Goal: Task Accomplishment & Management: Use online tool/utility

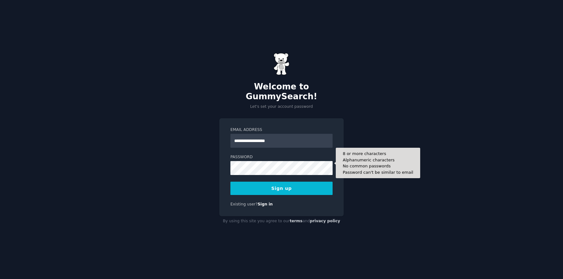
type input "**********"
click at [231, 182] on button "Sign up" at bounding box center [282, 188] width 102 height 13
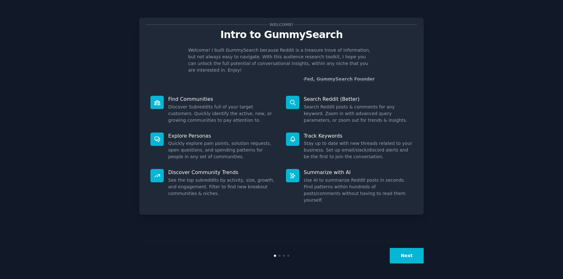
click at [411, 254] on button "Next" at bounding box center [407, 256] width 34 height 16
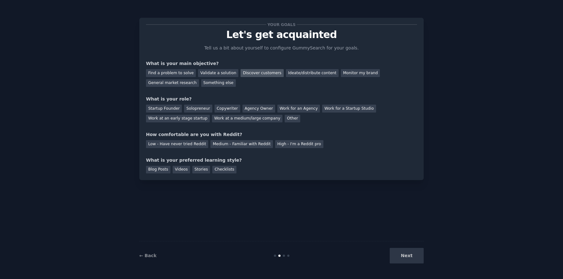
click at [252, 72] on div "Discover customers" at bounding box center [262, 73] width 43 height 8
click at [351, 73] on div "Monitor my brand" at bounding box center [360, 73] width 39 height 8
click at [228, 118] on div "Work at a medium/large company" at bounding box center [247, 119] width 70 height 8
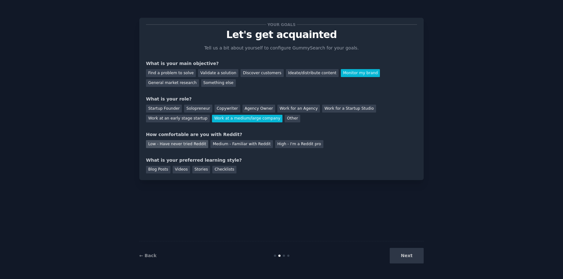
click at [184, 145] on div "Low - Have never tried Reddit" at bounding box center [177, 144] width 62 height 8
click at [226, 171] on div "Checklists" at bounding box center [224, 170] width 24 height 8
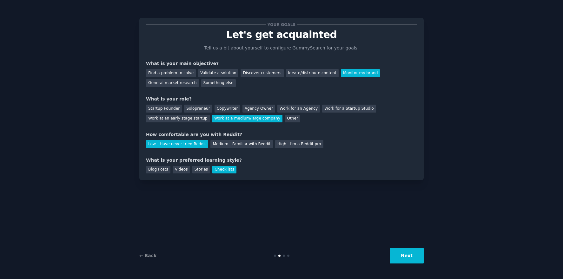
click at [412, 261] on button "Next" at bounding box center [407, 256] width 34 height 16
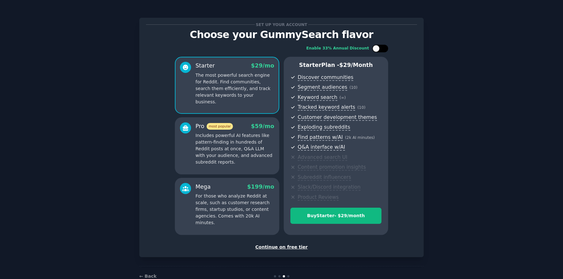
click at [382, 48] on div at bounding box center [383, 48] width 3 height 3
click at [381, 48] on div at bounding box center [384, 48] width 7 height 7
checkbox input "false"
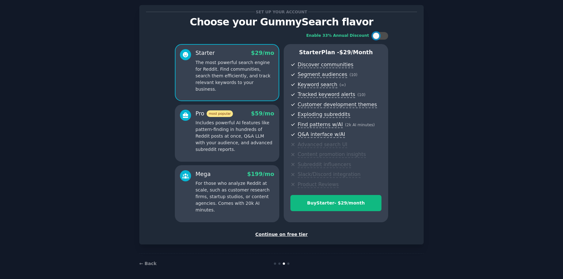
scroll to position [16, 0]
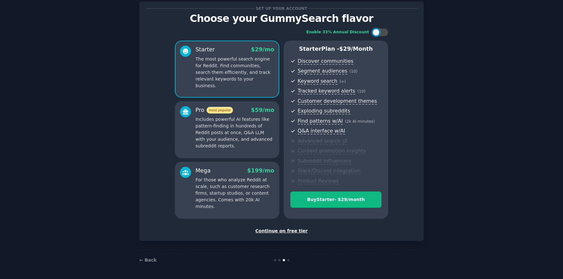
click at [293, 231] on div "Continue on free tier" at bounding box center [281, 231] width 271 height 7
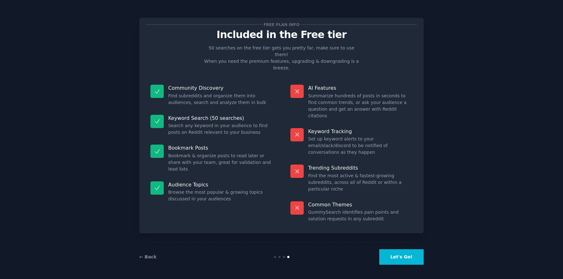
click at [404, 258] on button "Let's Go!" at bounding box center [401, 258] width 44 height 16
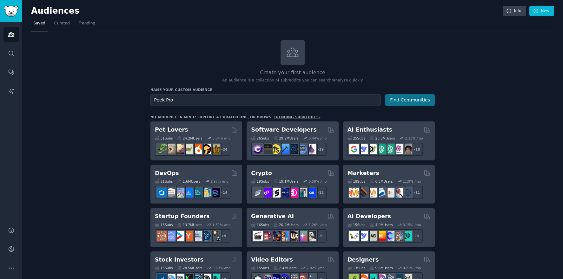
type input "Peek Pro"
click at [403, 99] on button "Find Communities" at bounding box center [410, 100] width 50 height 12
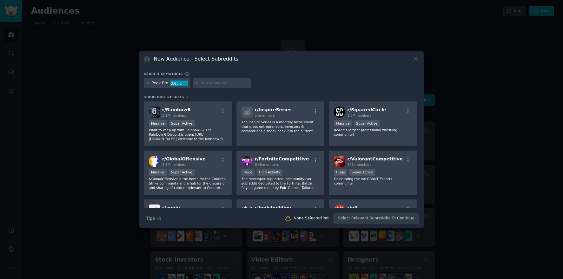
click at [216, 82] on input "text" at bounding box center [224, 84] width 48 height 6
type input "Fareharbor"
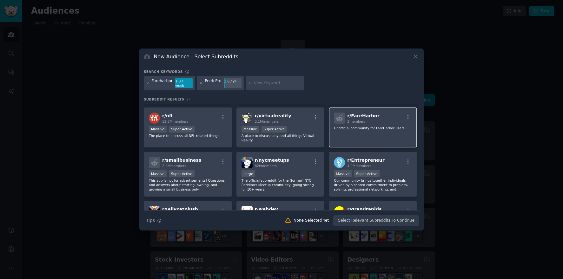
scroll to position [141, 0]
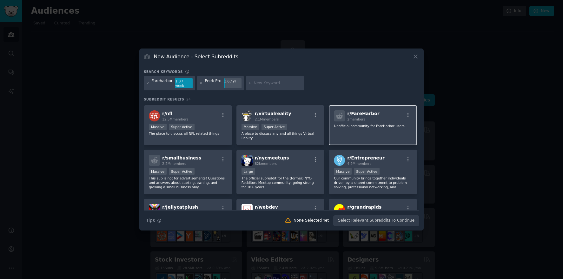
click at [381, 128] on div "r/ FareHarbor 2 members Unofficial community for FareHarbor users" at bounding box center [373, 125] width 88 height 40
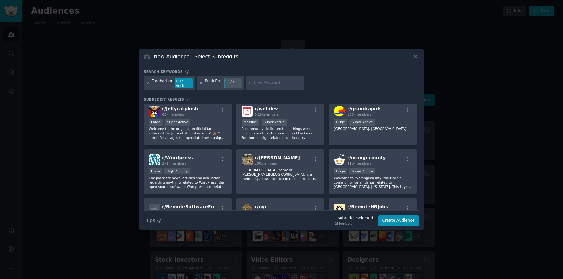
scroll to position [245, 0]
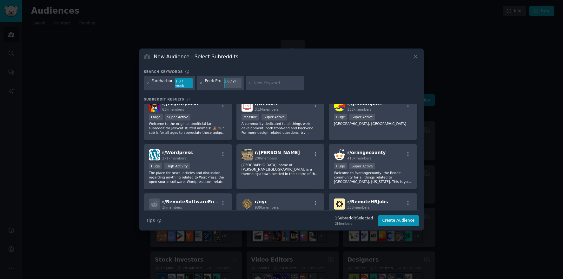
click at [163, 84] on div "Fareharbor" at bounding box center [162, 83] width 21 height 10
click at [212, 79] on div "Peek Pro 3.6 / yr" at bounding box center [220, 83] width 47 height 15
click at [211, 84] on div "Peek Pro" at bounding box center [213, 83] width 17 height 10
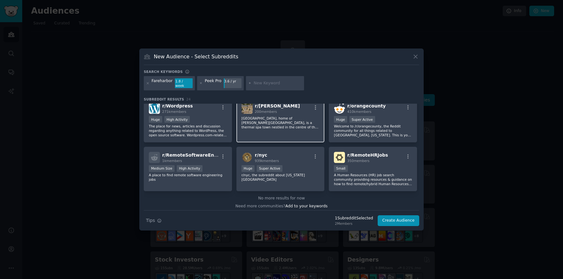
scroll to position [295, 0]
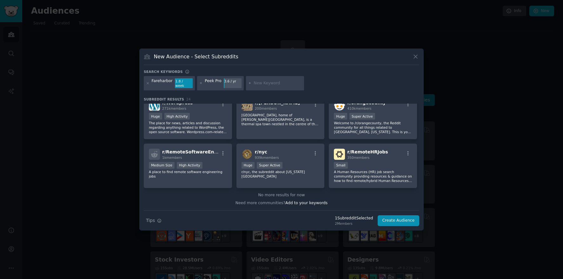
click at [276, 83] on input "text" at bounding box center [278, 84] width 48 height 6
type input "[DOMAIN_NAME]"
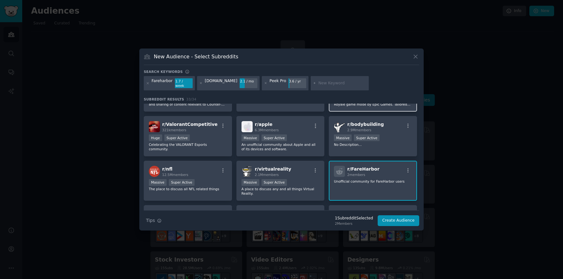
scroll to position [86, 0]
click at [407, 168] on icon "button" at bounding box center [408, 171] width 6 height 6
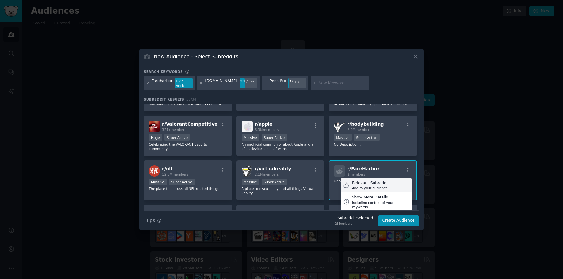
click at [391, 181] on div "Relevant Subreddit Add to your audience" at bounding box center [376, 185] width 71 height 15
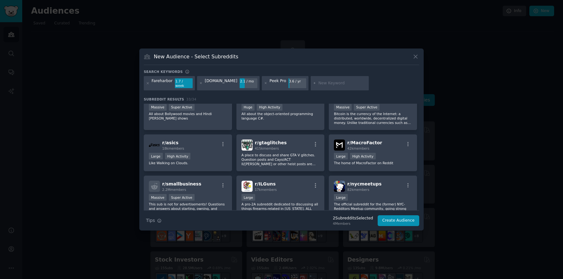
scroll to position [0, 0]
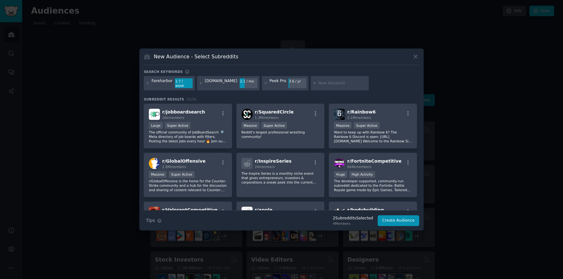
click at [318, 85] on input "text" at bounding box center [342, 84] width 48 height 6
drag, startPoint x: 331, startPoint y: 84, endPoint x: 244, endPoint y: 84, distance: 87.0
click at [244, 84] on div "Fareharbor 1.7 / week [DOMAIN_NAME] 2.1 / mo Peek Pro 3.6 / yr Travelpreneur" at bounding box center [282, 84] width 276 height 17
type input "Tourpreneur"
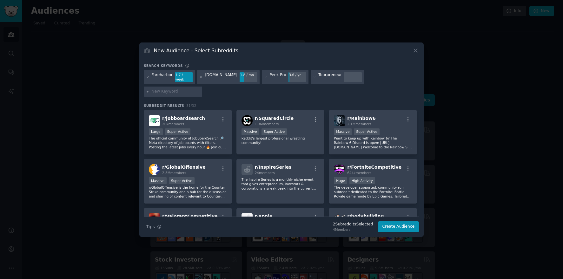
click at [311, 85] on div "Tourpreneur" at bounding box center [337, 77] width 53 height 15
click at [318, 83] on div "Tourpreneur" at bounding box center [329, 77] width 23 height 10
click at [160, 225] on icon "button" at bounding box center [159, 227] width 4 height 4
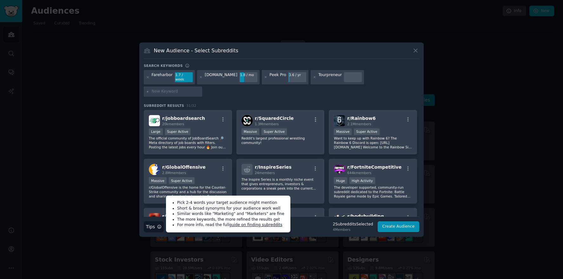
click at [200, 89] on input "text" at bounding box center [176, 92] width 48 height 6
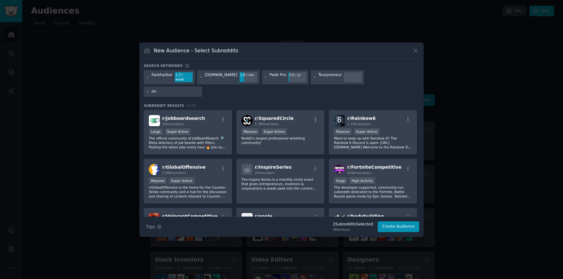
type input "o"
type input "online booking provider"
type input "OTA"
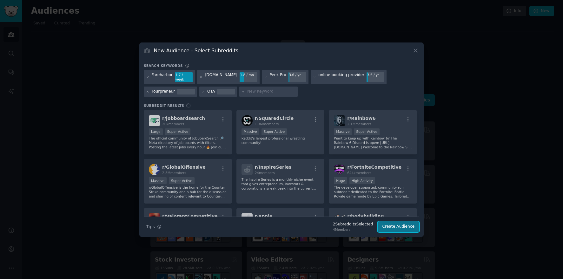
click at [399, 225] on button "Create Audience" at bounding box center [399, 227] width 42 height 11
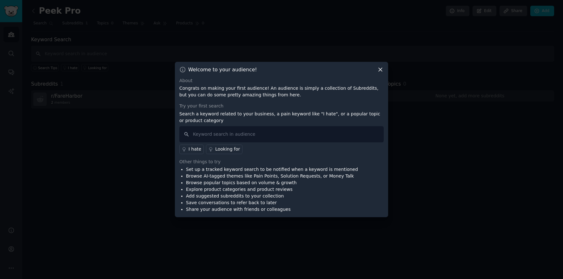
click at [378, 70] on icon at bounding box center [380, 69] width 7 height 7
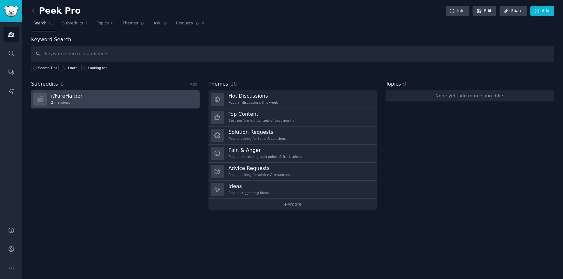
click at [137, 96] on link "r/ FareHarbor 2 members" at bounding box center [115, 99] width 169 height 18
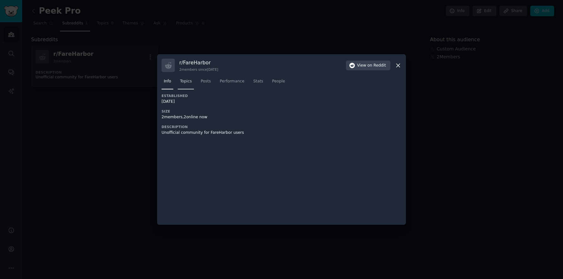
click at [182, 80] on span "Topics" at bounding box center [186, 82] width 12 height 6
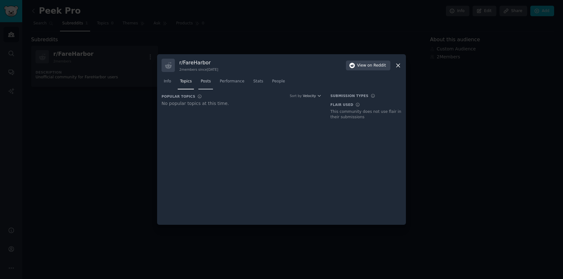
click at [207, 83] on span "Posts" at bounding box center [206, 82] width 10 height 6
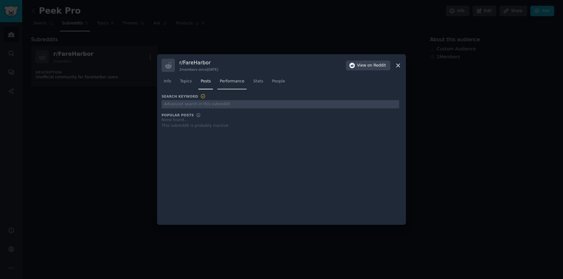
click at [229, 85] on link "Performance" at bounding box center [231, 83] width 29 height 13
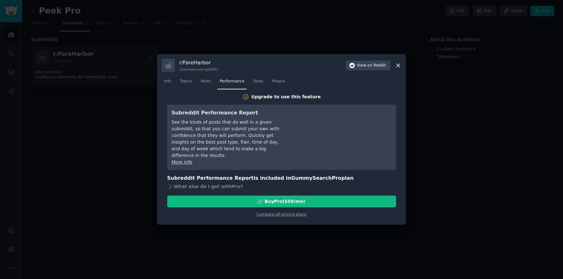
click at [398, 65] on icon at bounding box center [398, 65] width 7 height 7
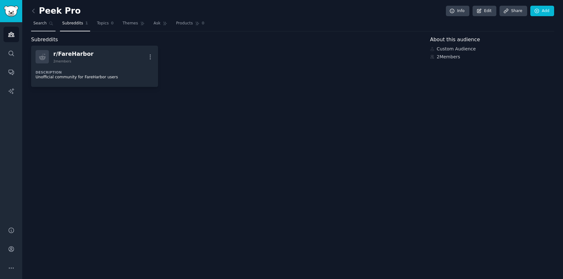
click at [38, 25] on span "Search" at bounding box center [39, 24] width 13 height 6
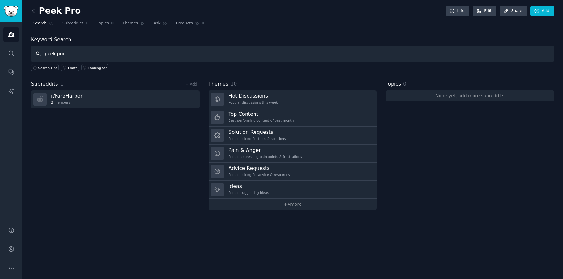
type input "peek pro"
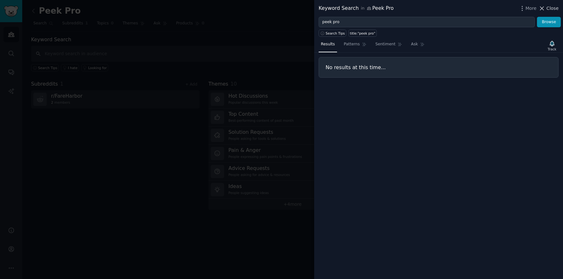
click at [554, 8] on span "Close" at bounding box center [553, 8] width 12 height 7
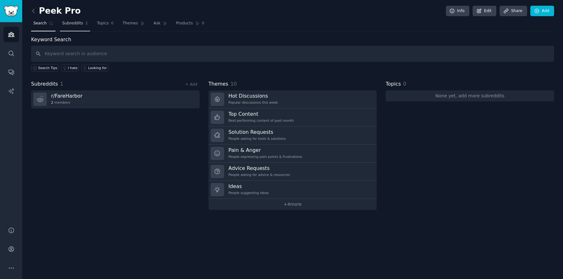
click at [85, 23] on span "1" at bounding box center [86, 24] width 3 height 6
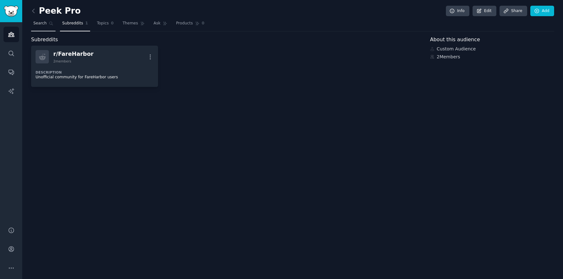
click at [40, 26] on span "Search" at bounding box center [39, 24] width 13 height 6
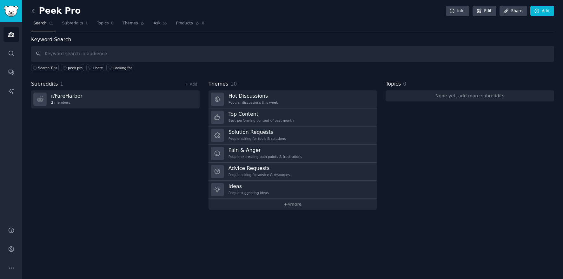
click at [36, 14] on icon at bounding box center [33, 11] width 7 height 7
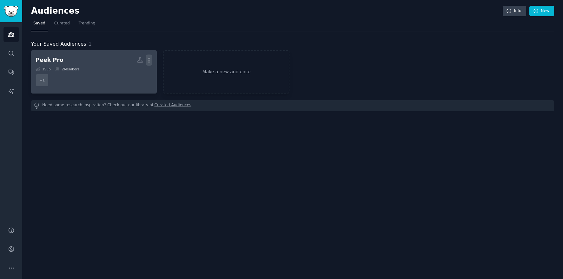
click at [150, 59] on icon "button" at bounding box center [149, 60] width 7 height 7
click at [83, 56] on h2 "Peek Pro Custom Audience More View Delete" at bounding box center [94, 60] width 117 height 11
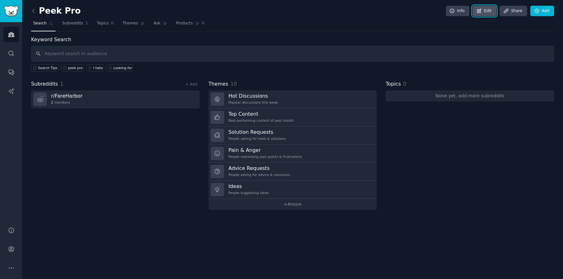
click at [491, 8] on link "Edit" at bounding box center [485, 11] width 24 height 11
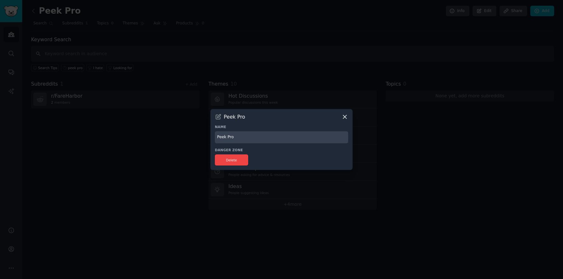
click at [345, 115] on icon at bounding box center [345, 117] width 7 height 7
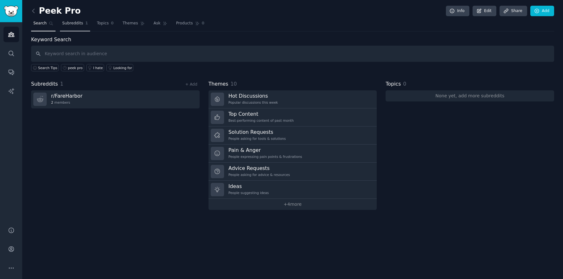
click at [72, 21] on span "Subreddits" at bounding box center [72, 24] width 21 height 6
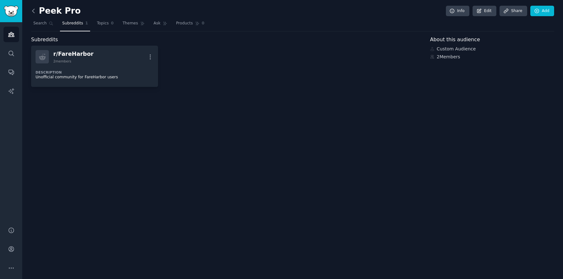
click at [35, 11] on icon at bounding box center [33, 11] width 7 height 7
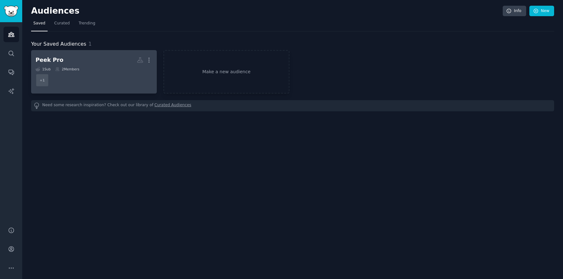
click at [131, 71] on dd "+ 1" at bounding box center [94, 80] width 117 height 18
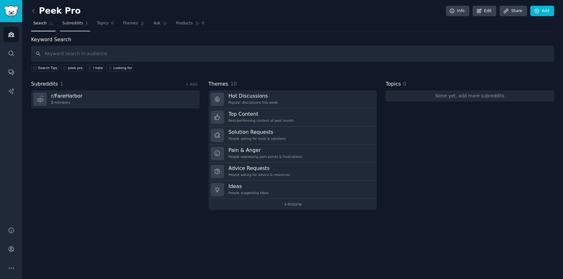
click at [81, 24] on span "Subreddits" at bounding box center [72, 24] width 21 height 6
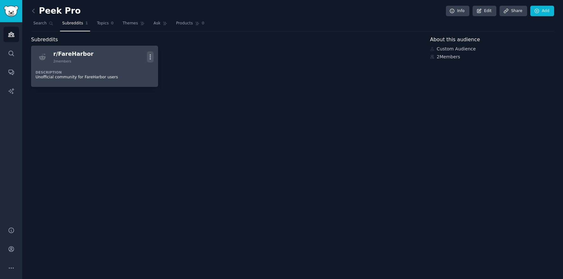
click at [149, 57] on icon "button" at bounding box center [150, 57] width 7 height 7
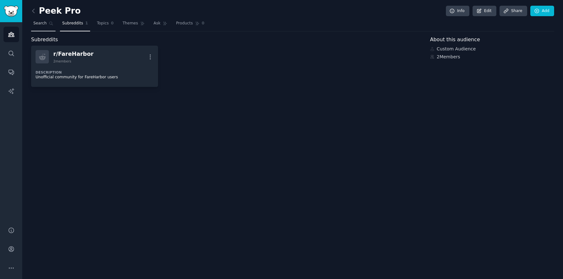
click at [35, 25] on span "Search" at bounding box center [39, 24] width 13 height 6
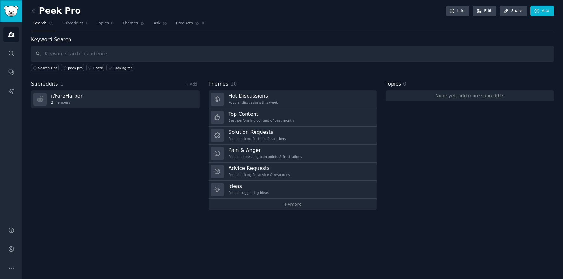
click at [11, 10] on img "Sidebar" at bounding box center [11, 11] width 15 height 11
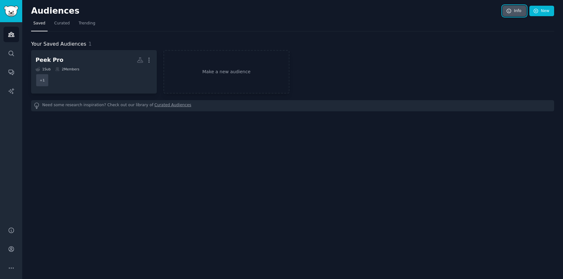
click at [512, 13] on icon at bounding box center [509, 11] width 6 height 6
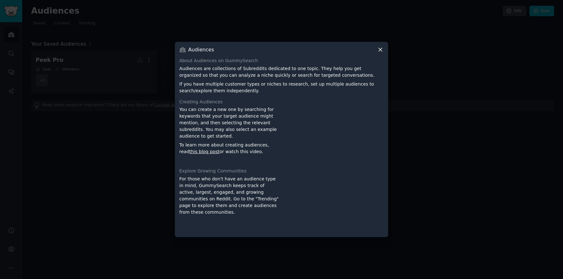
click at [381, 49] on icon at bounding box center [380, 49] width 7 height 7
